Goal: Transaction & Acquisition: Purchase product/service

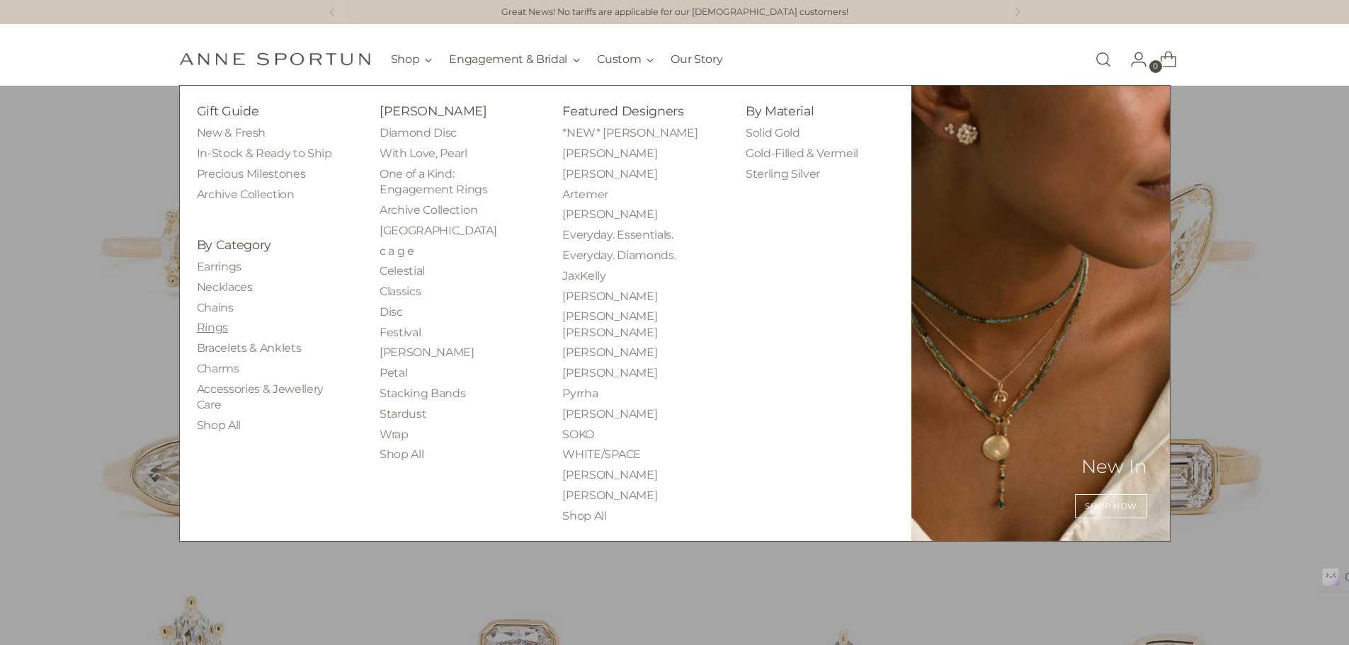
click at [215, 329] on link "Rings" at bounding box center [212, 327] width 31 height 13
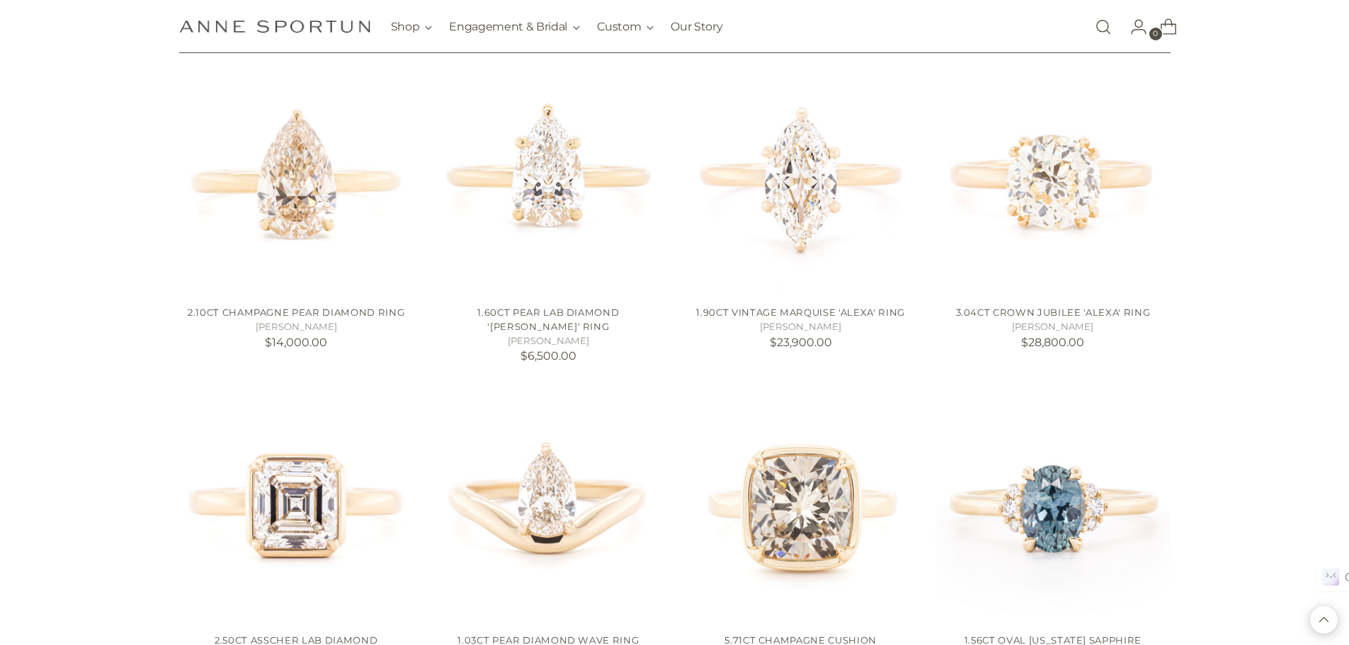
scroll to position [1063, 0]
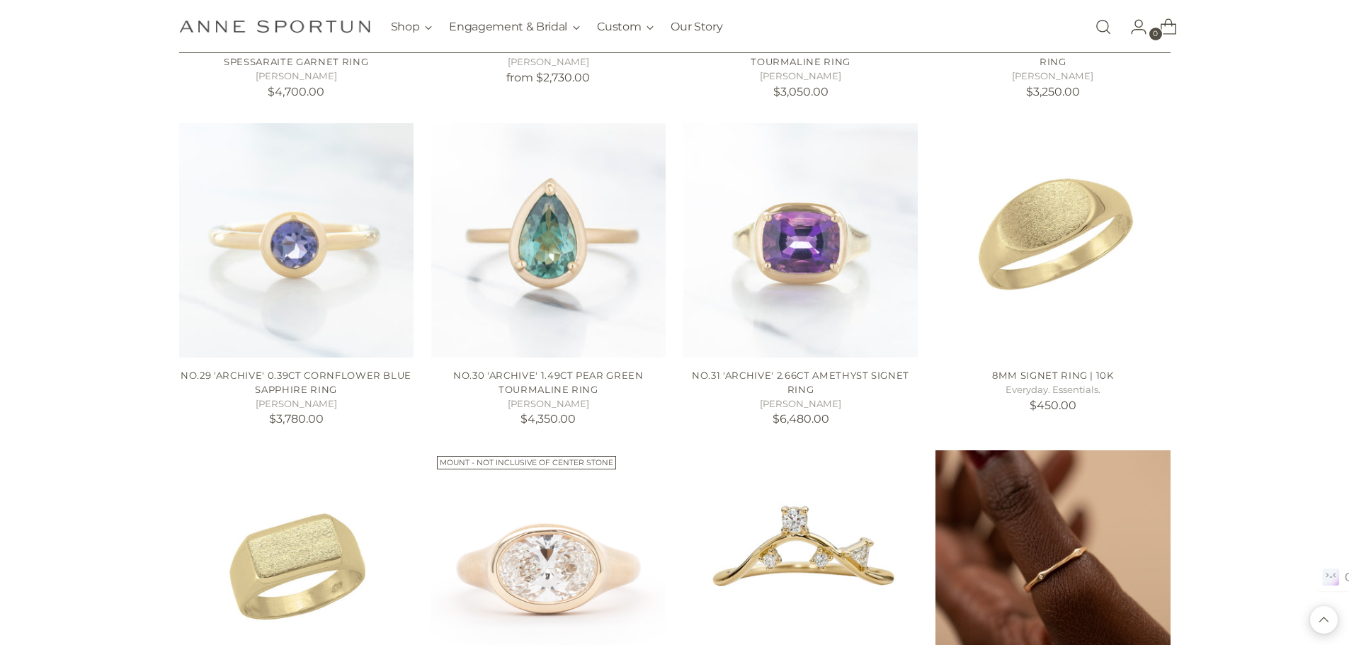
scroll to position [5667, 0]
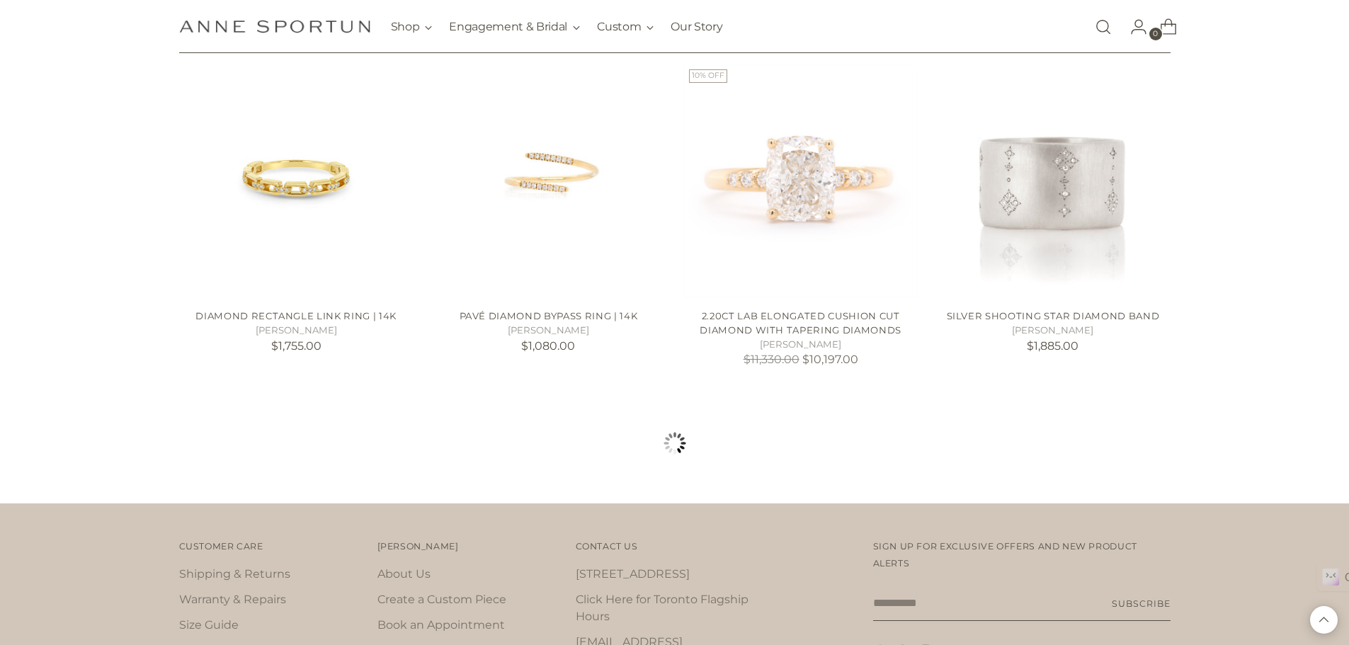
scroll to position [7792, 0]
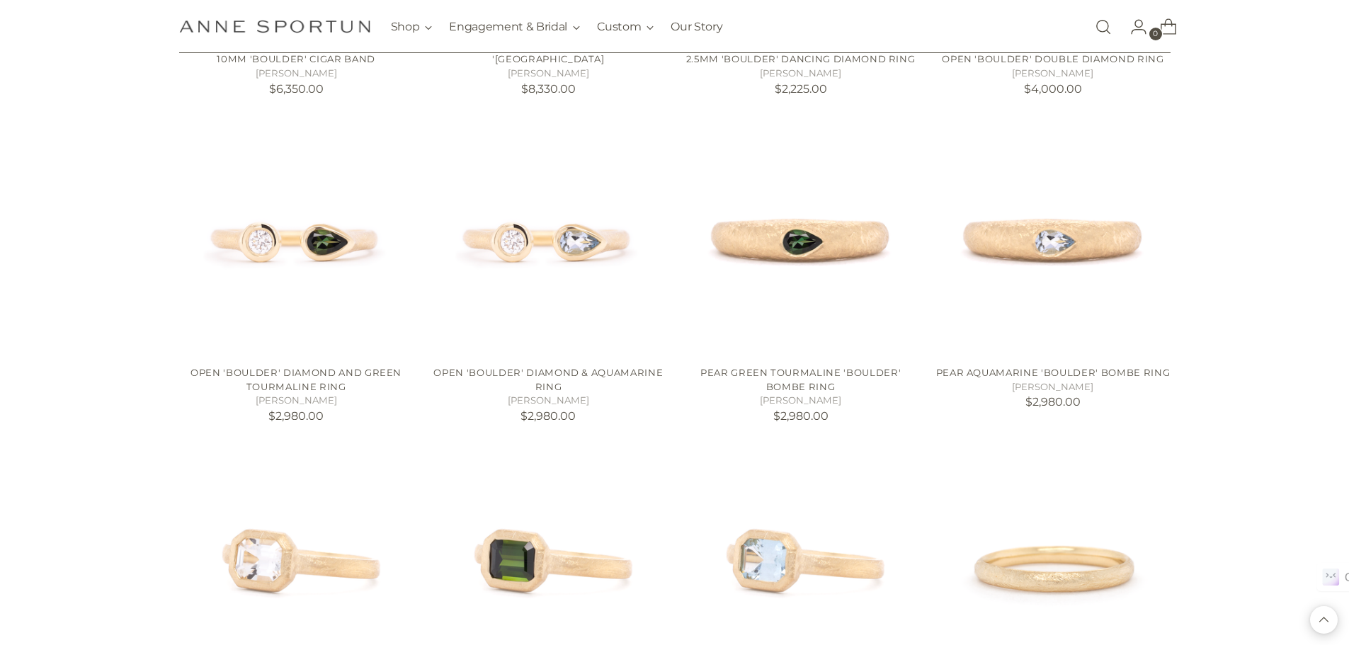
scroll to position [8642, 0]
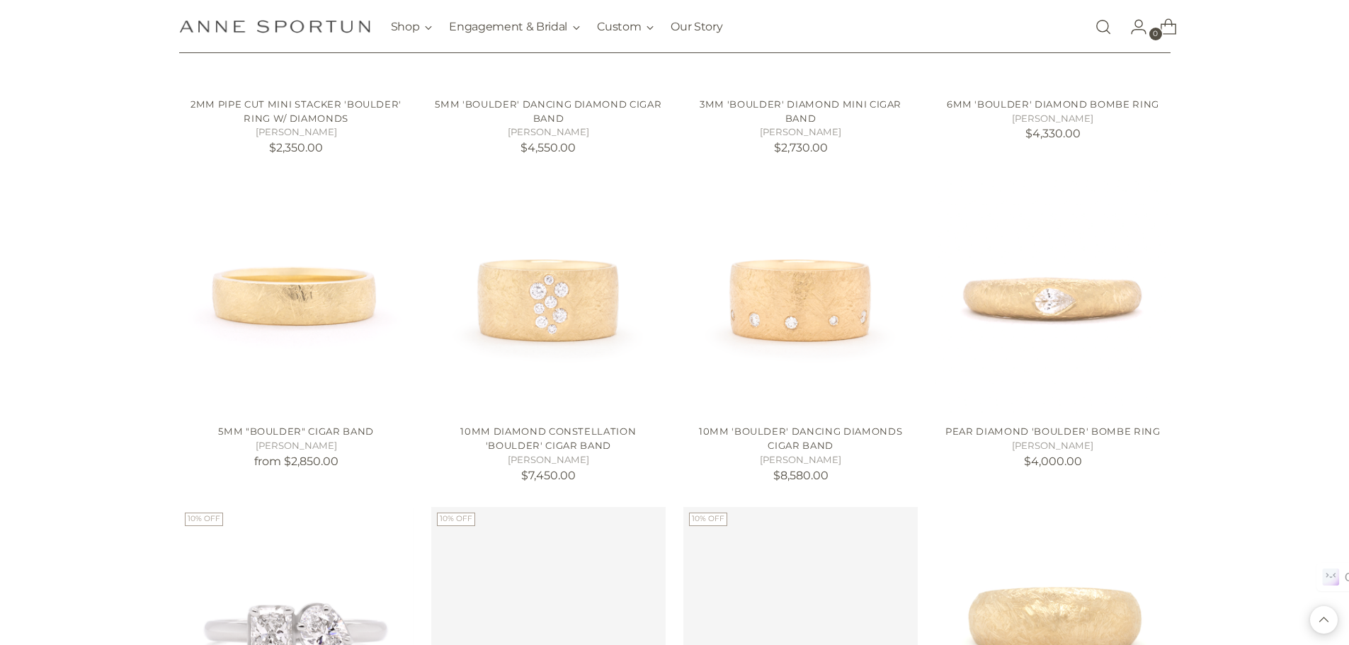
scroll to position [9563, 0]
